Goal: Information Seeking & Learning: Learn about a topic

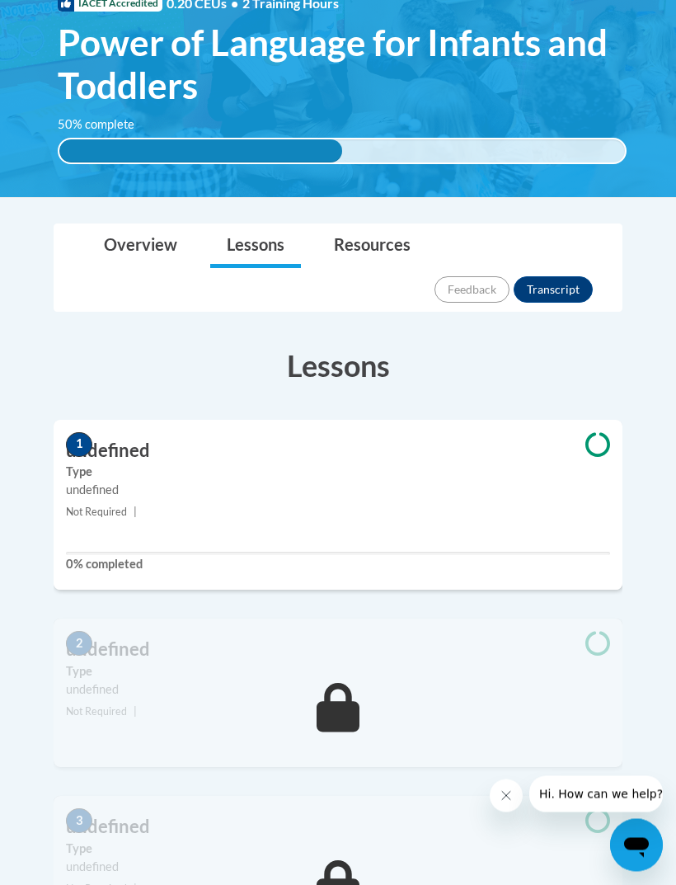
scroll to position [324, 0]
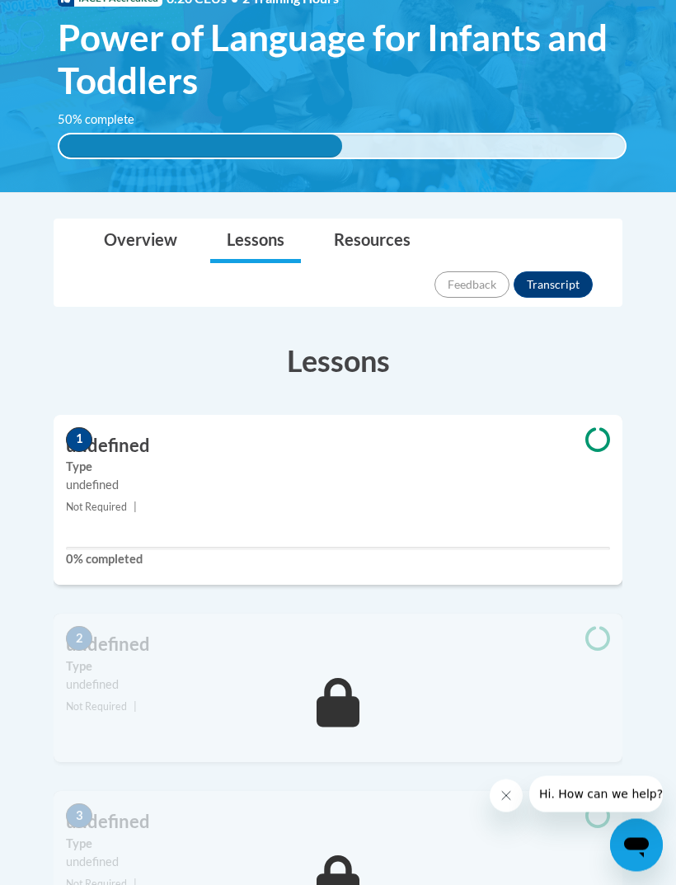
click at [492, 479] on div "1 undefined Type undefined Not Required | 0% completed" at bounding box center [338, 501] width 569 height 171
click at [127, 232] on link "Overview" at bounding box center [140, 242] width 106 height 44
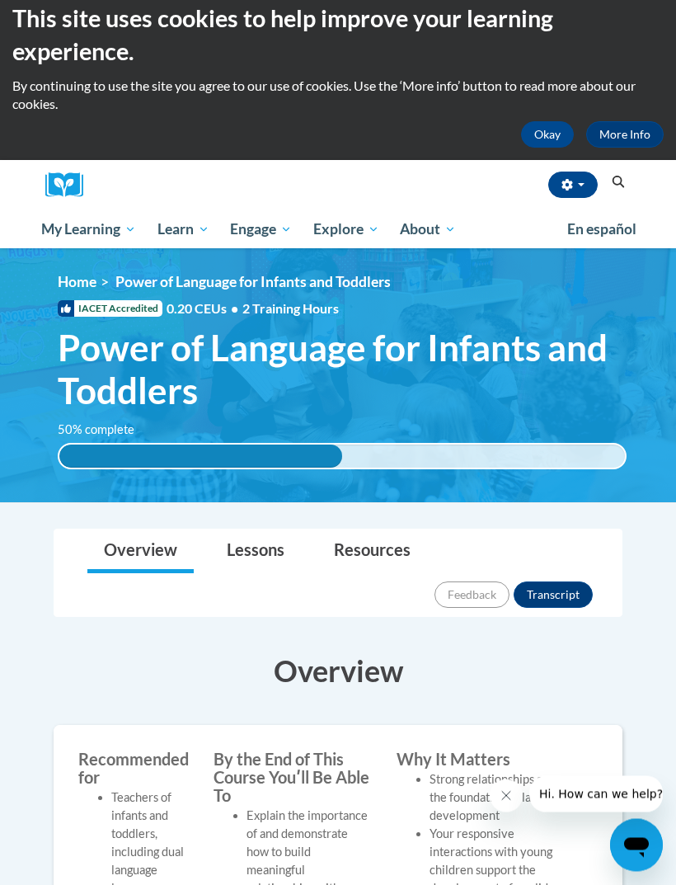
scroll to position [0, 0]
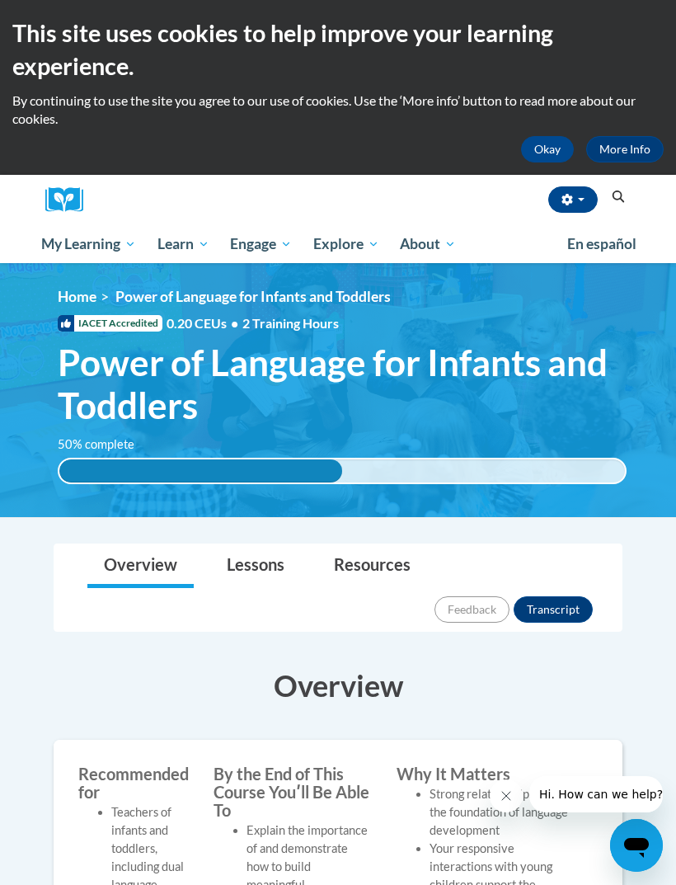
click at [224, 359] on span "Power of Language for Infants and Toddlers" at bounding box center [342, 384] width 569 height 87
click at [0, 0] on link "My Course Progress" at bounding box center [0, 0] width 0 height 0
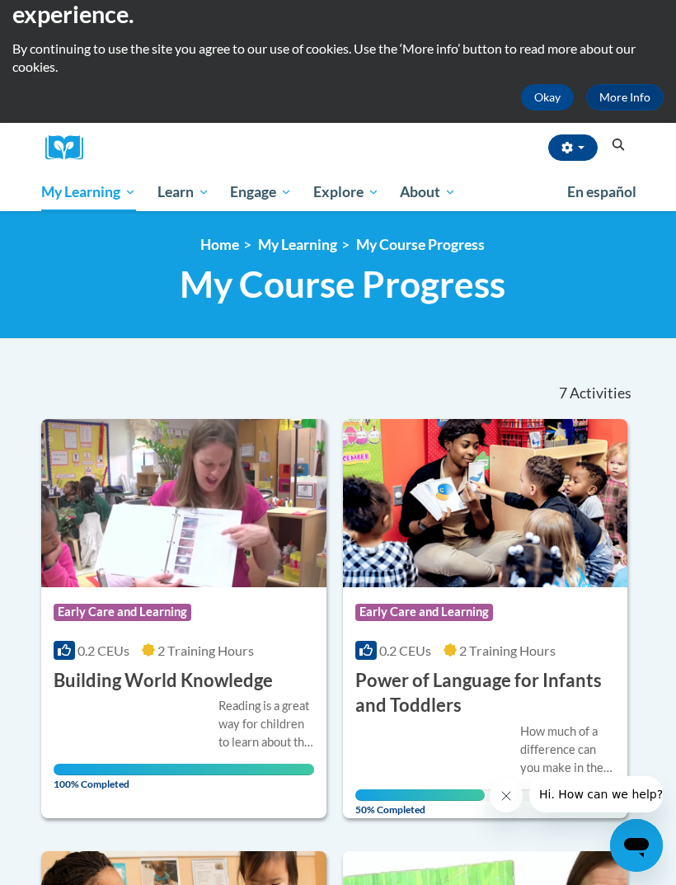
click at [439, 533] on img at bounding box center [485, 503] width 285 height 168
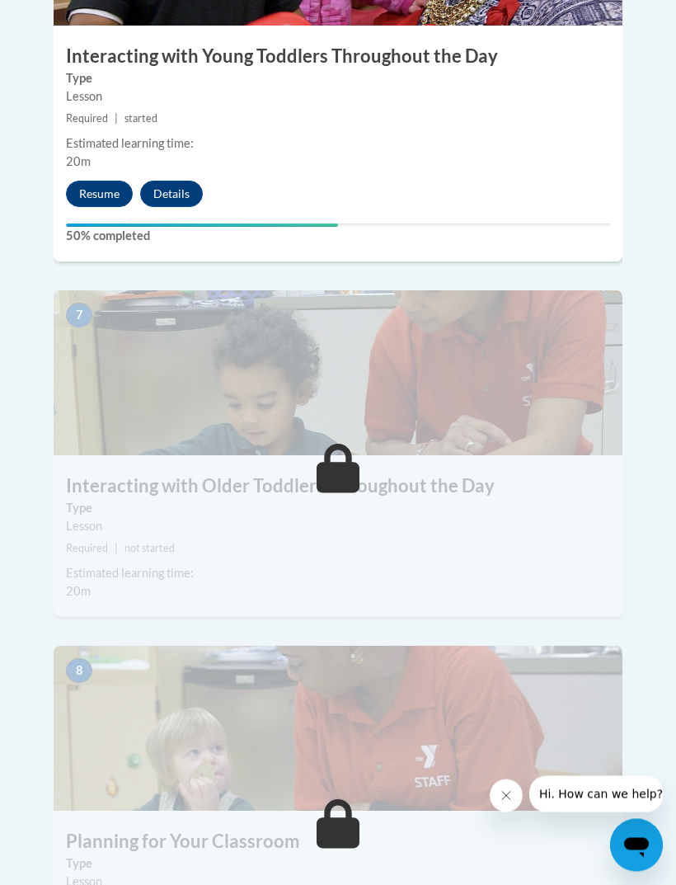
click at [108, 181] on button "Resume" at bounding box center [99, 194] width 67 height 26
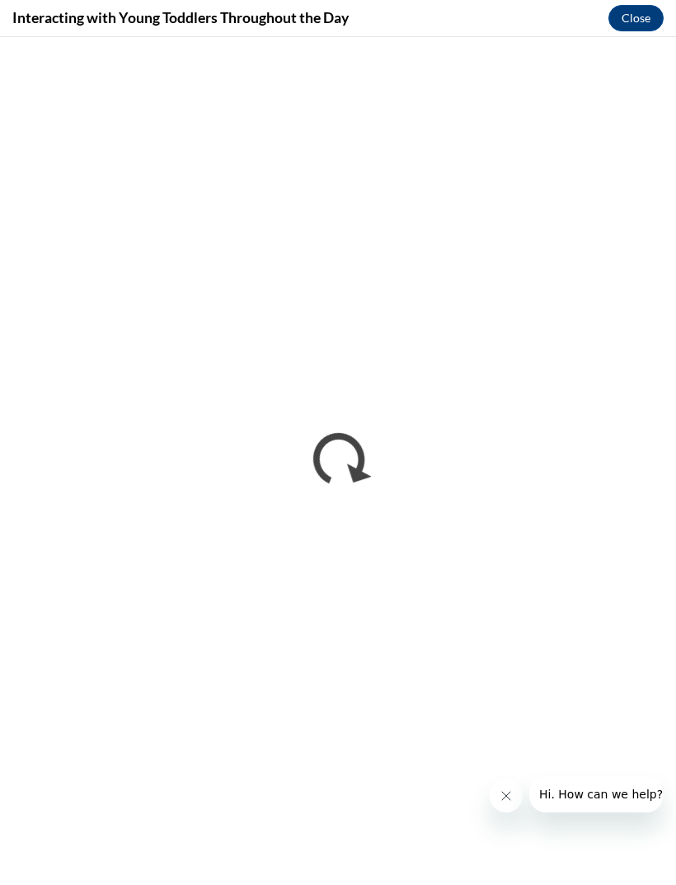
click at [638, 9] on button "Close" at bounding box center [636, 18] width 55 height 26
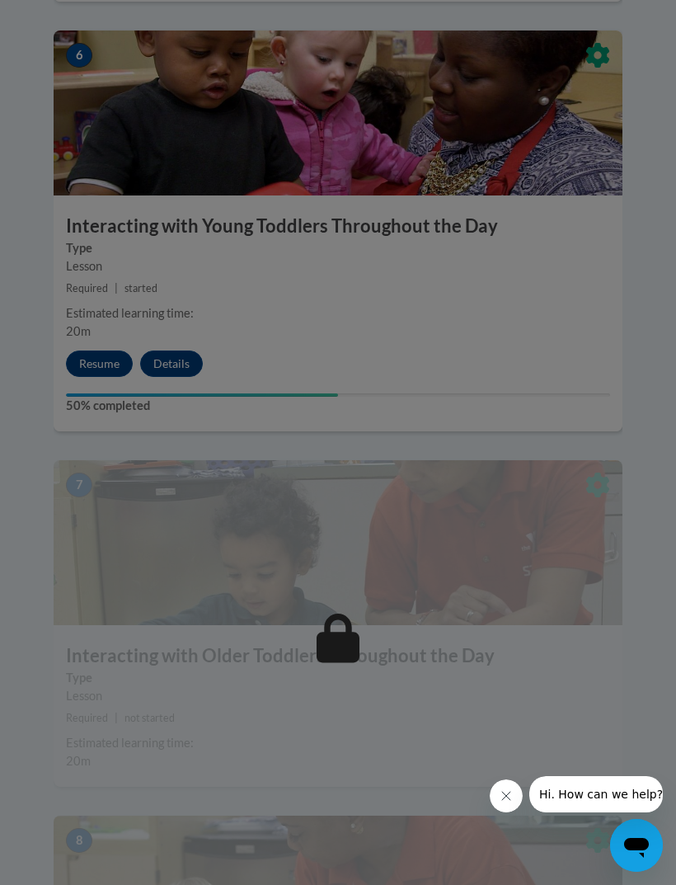
scroll to position [2810, 0]
click at [95, 323] on div at bounding box center [338, 442] width 676 height 885
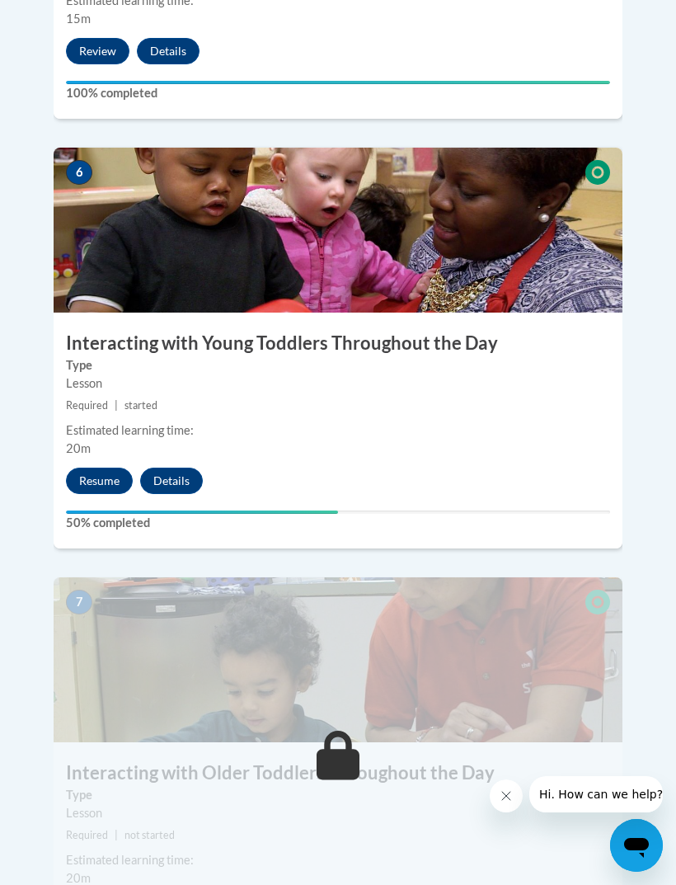
scroll to position [2691, 0]
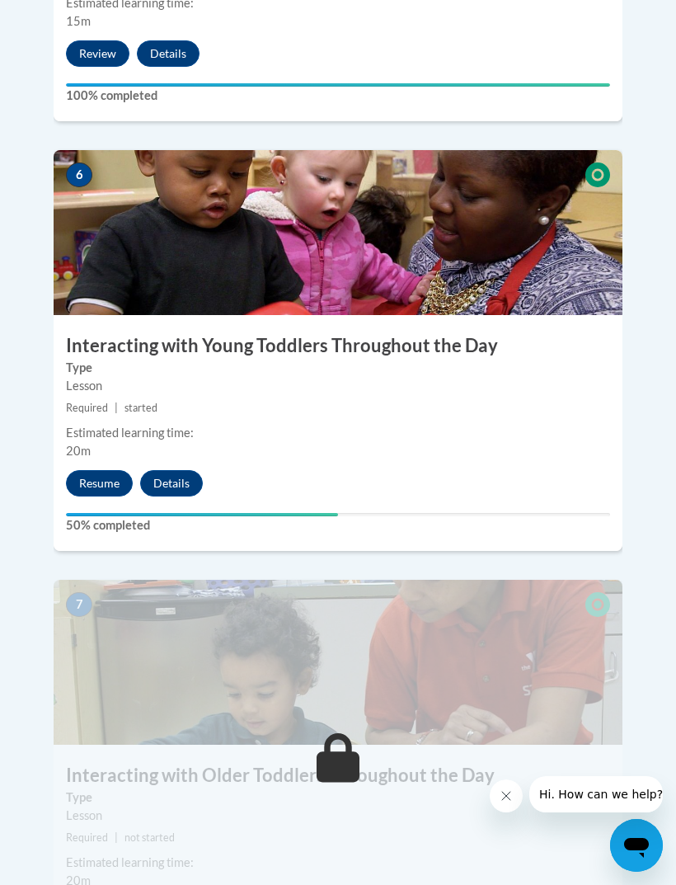
click at [84, 470] on button "Resume" at bounding box center [99, 483] width 67 height 26
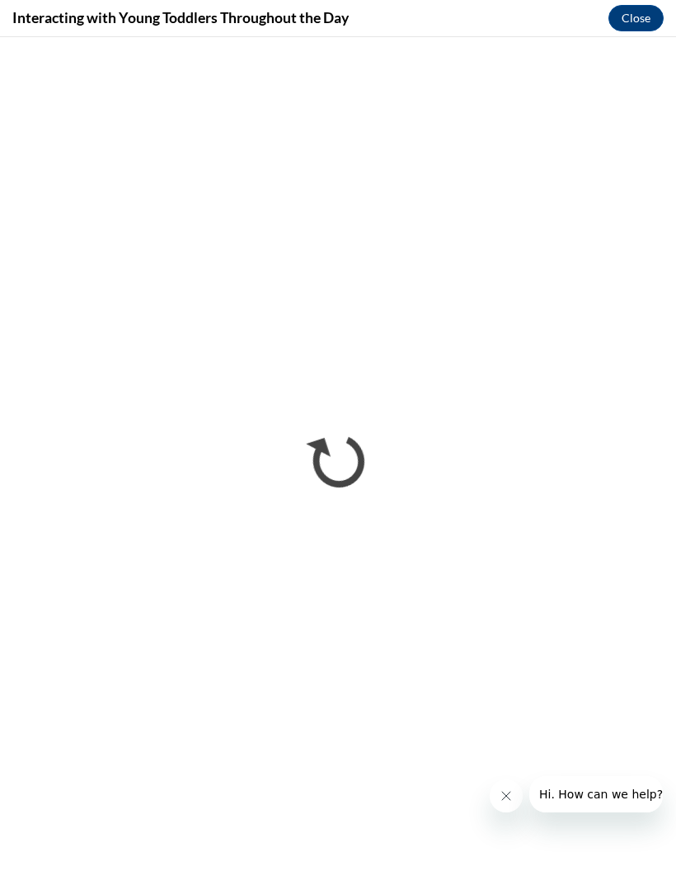
scroll to position [2744, 0]
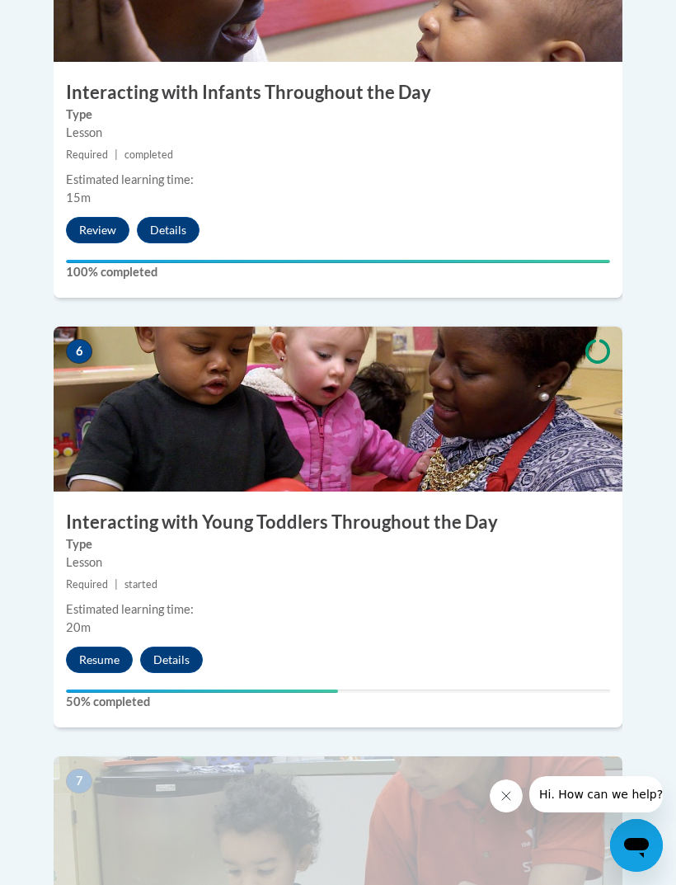
scroll to position [2502, 0]
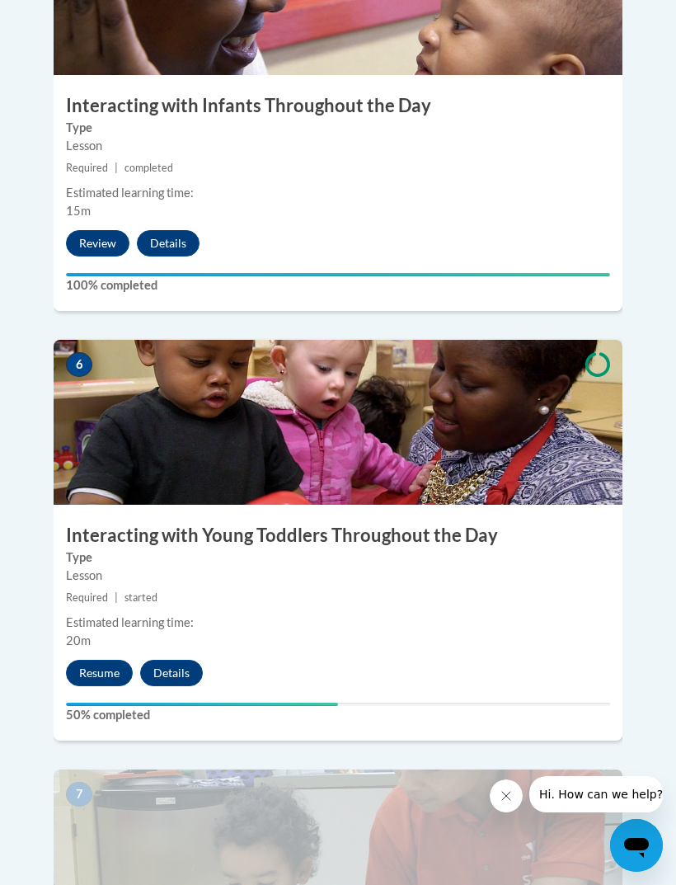
click at [99, 660] on button "Resume" at bounding box center [99, 673] width 67 height 26
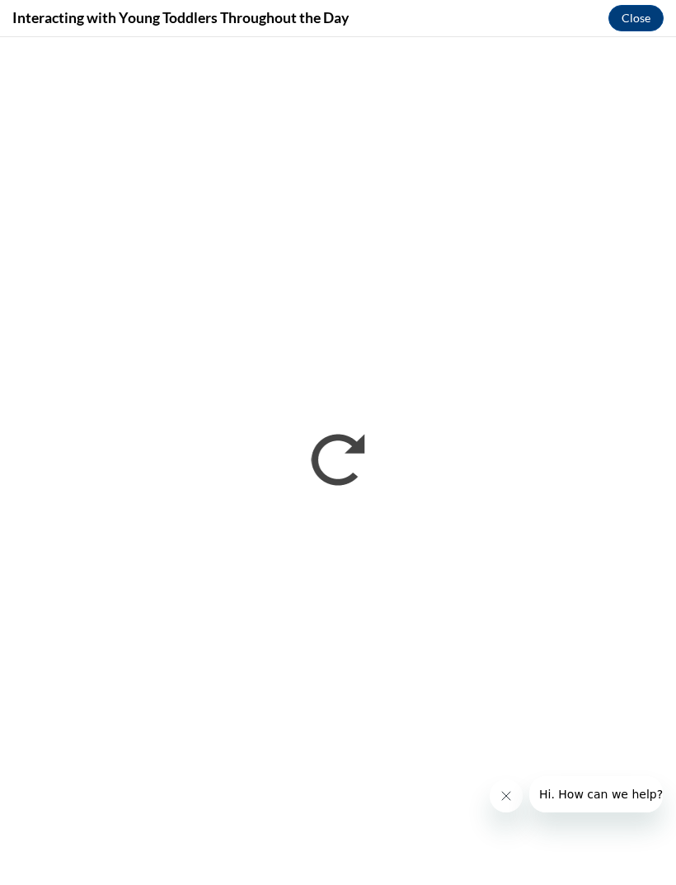
scroll to position [0, 0]
